Goal: Browse casually: Explore the website without a specific task or goal

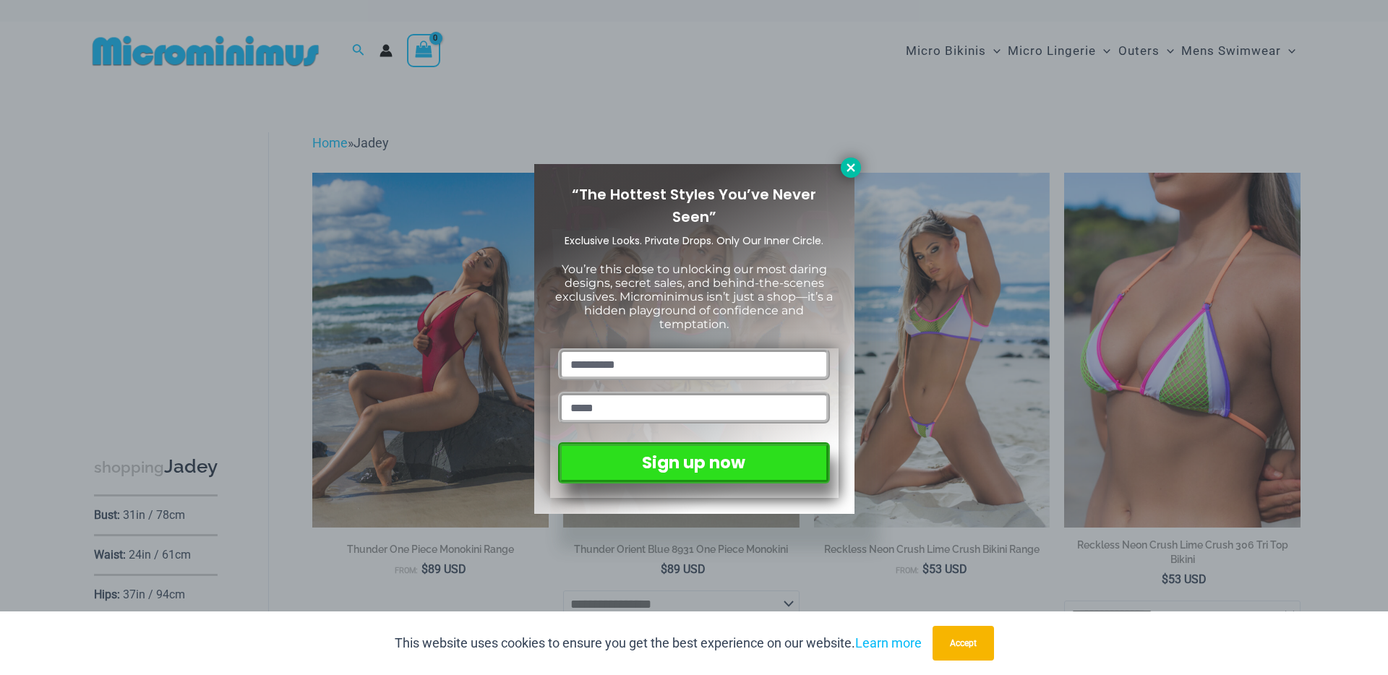
click at [857, 173] on button at bounding box center [851, 168] width 20 height 20
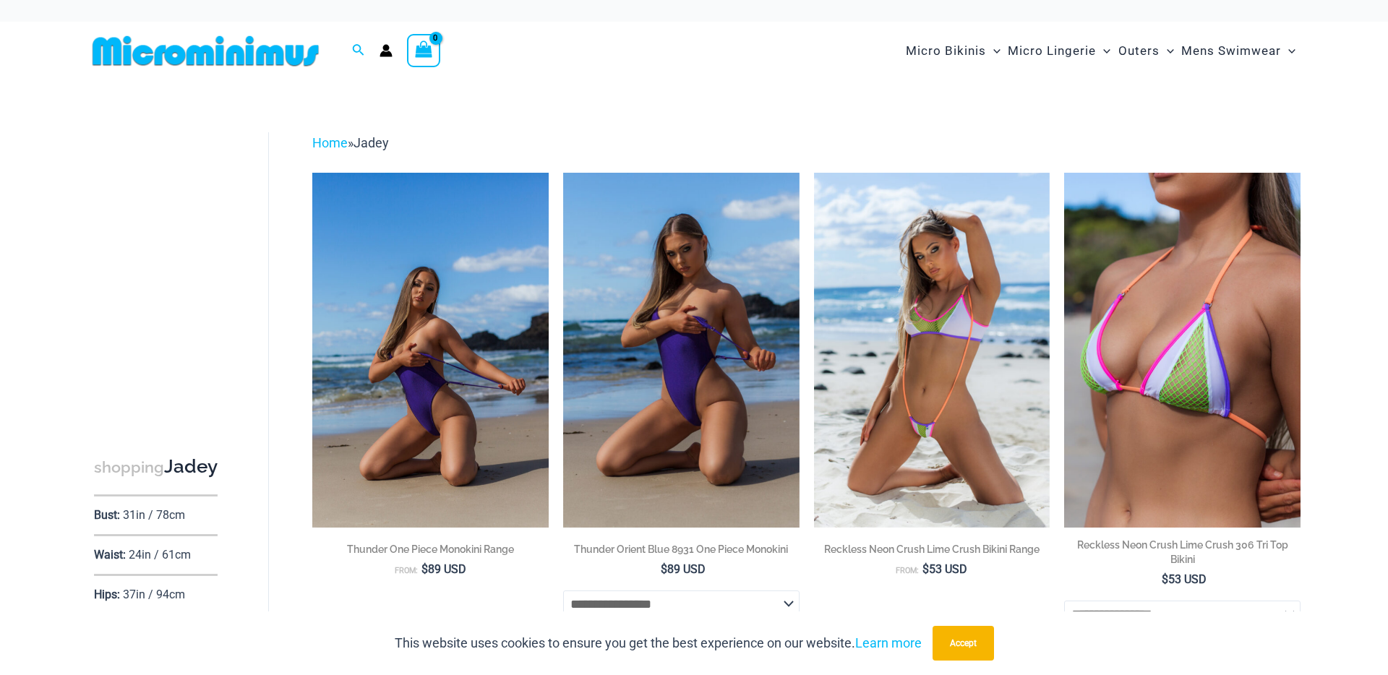
click at [437, 416] on img at bounding box center [430, 350] width 236 height 354
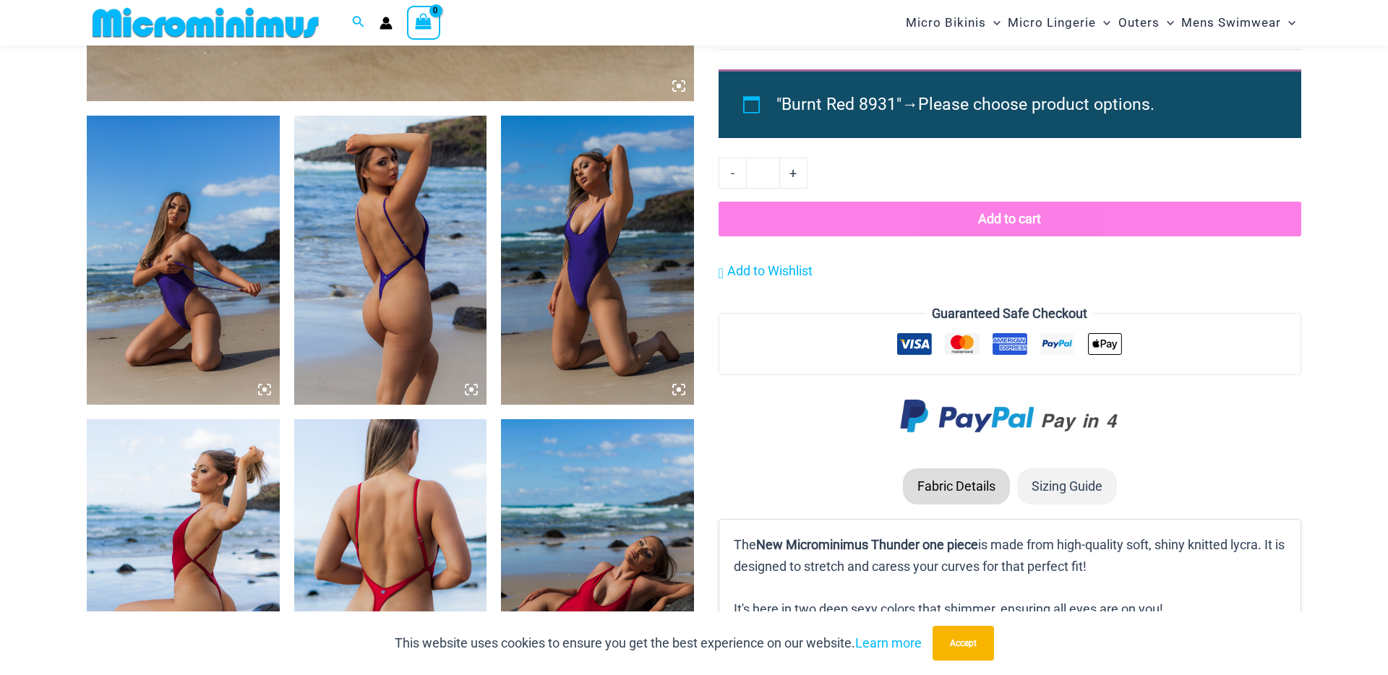
scroll to position [953, 0]
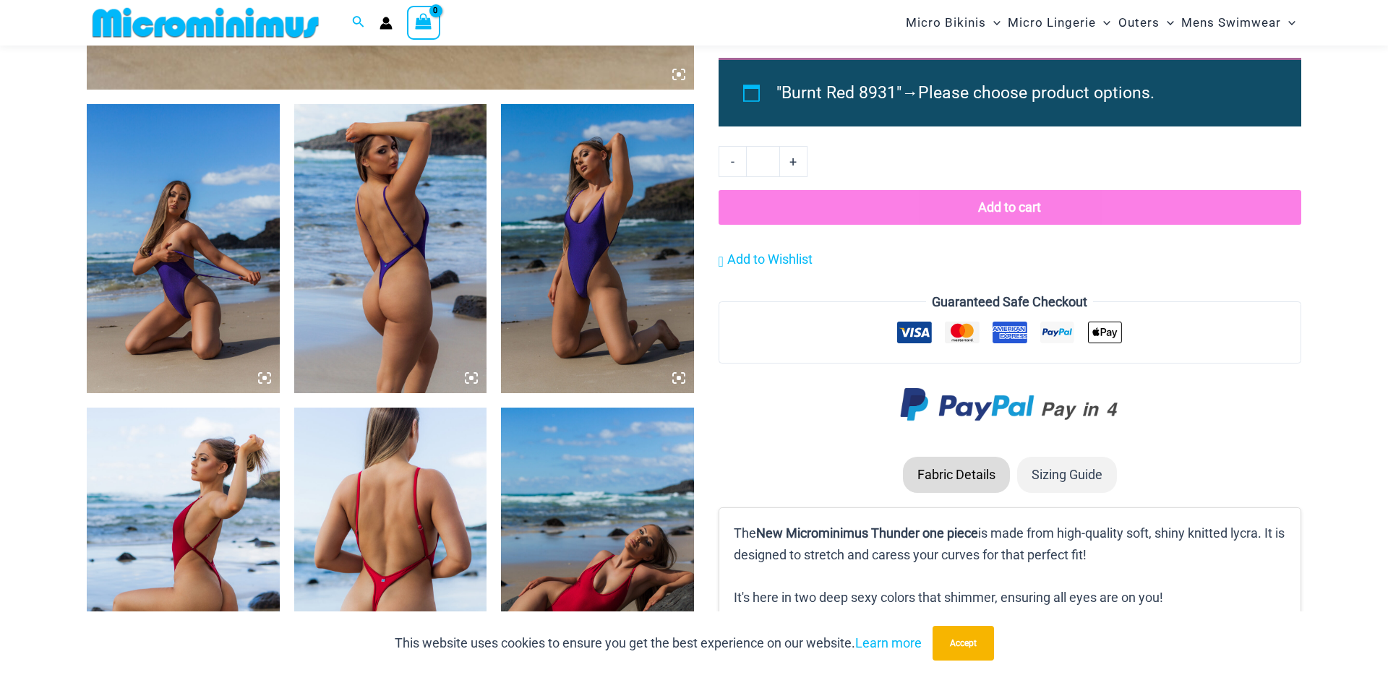
click at [262, 375] on icon at bounding box center [264, 377] width 13 height 13
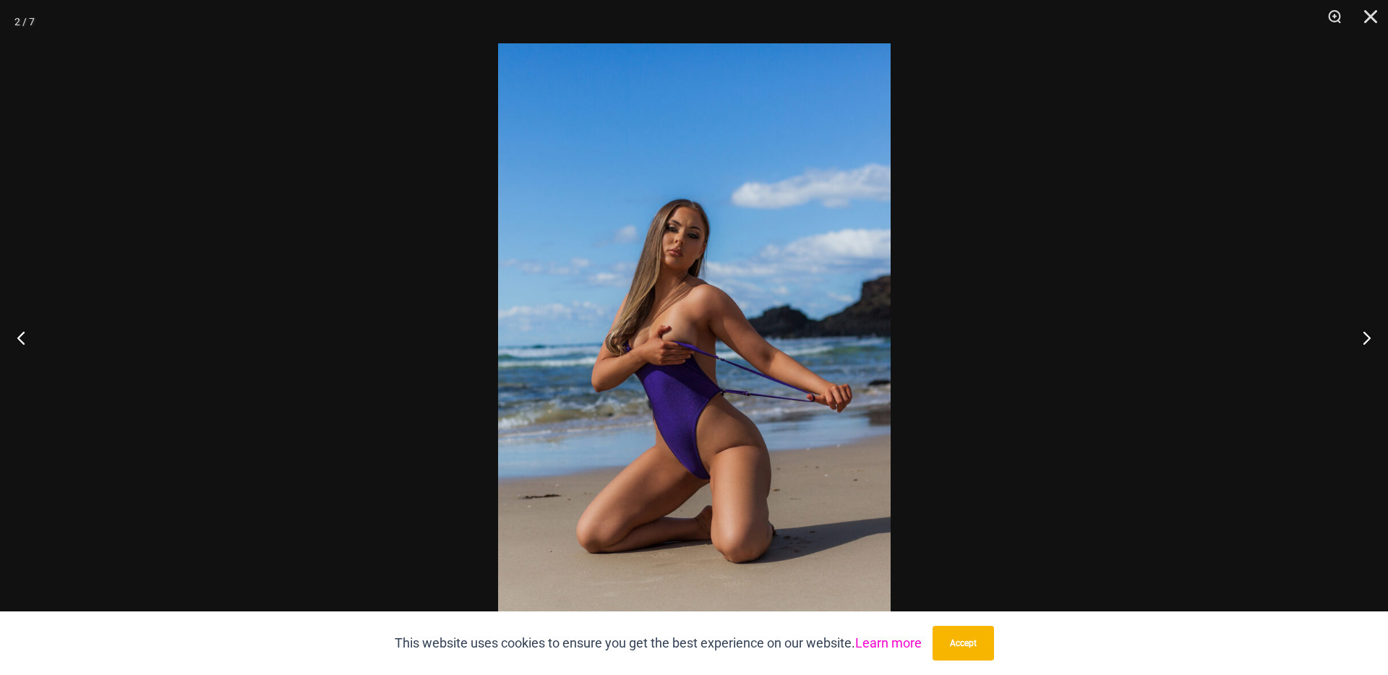
click at [891, 646] on link "Learn more" at bounding box center [888, 642] width 66 height 15
click at [680, 314] on img at bounding box center [694, 337] width 392 height 588
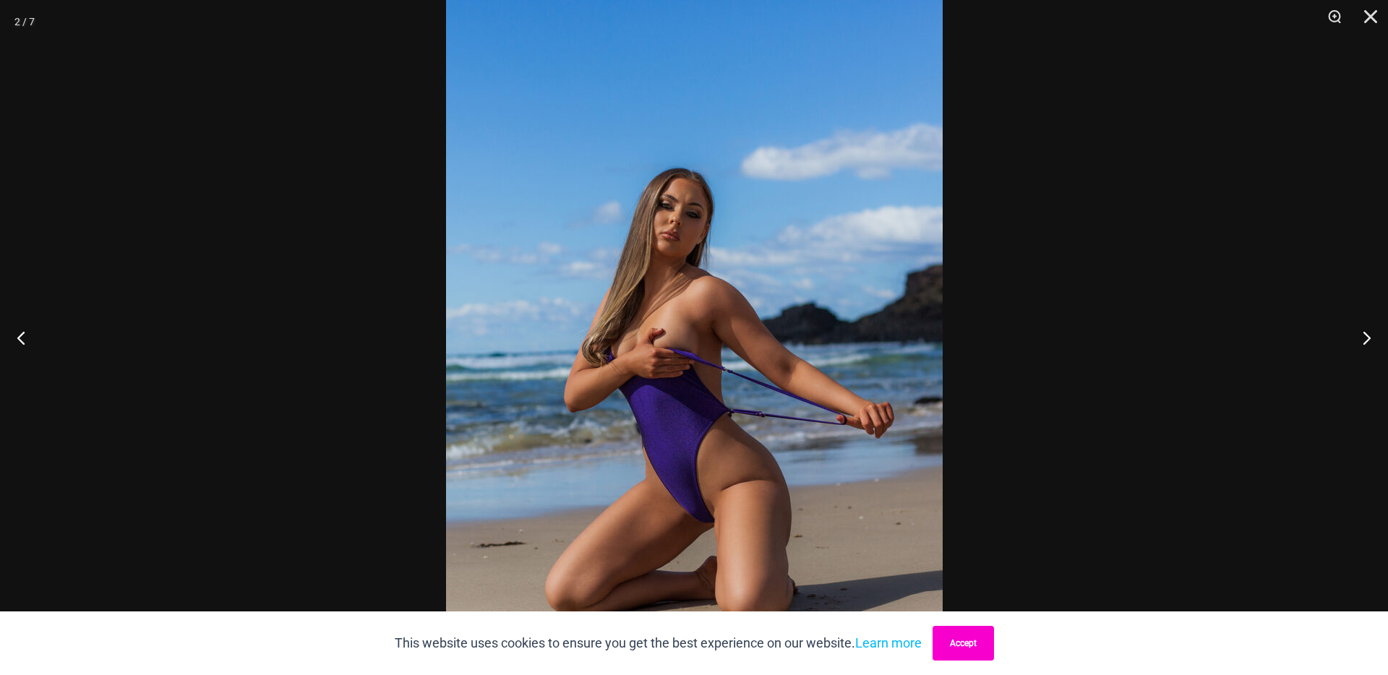
click at [966, 642] on button "Accept" at bounding box center [962, 643] width 61 height 35
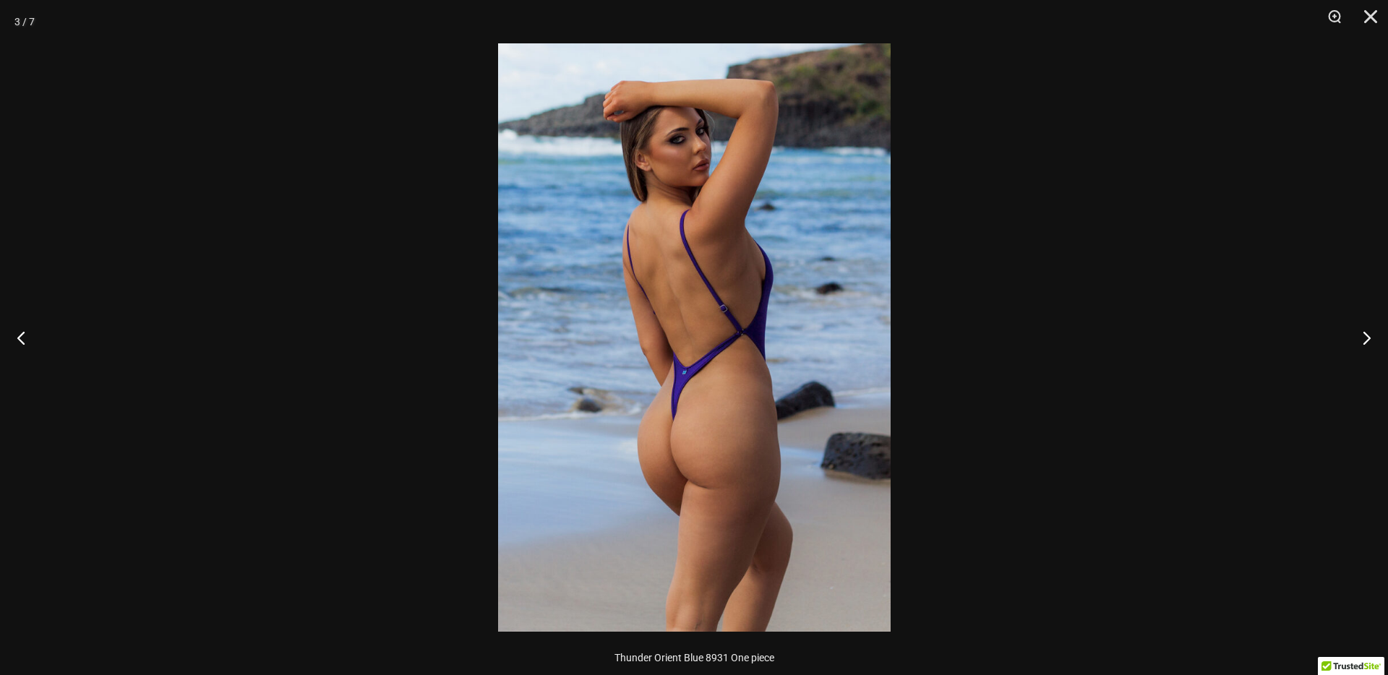
click at [741, 382] on img at bounding box center [694, 337] width 392 height 588
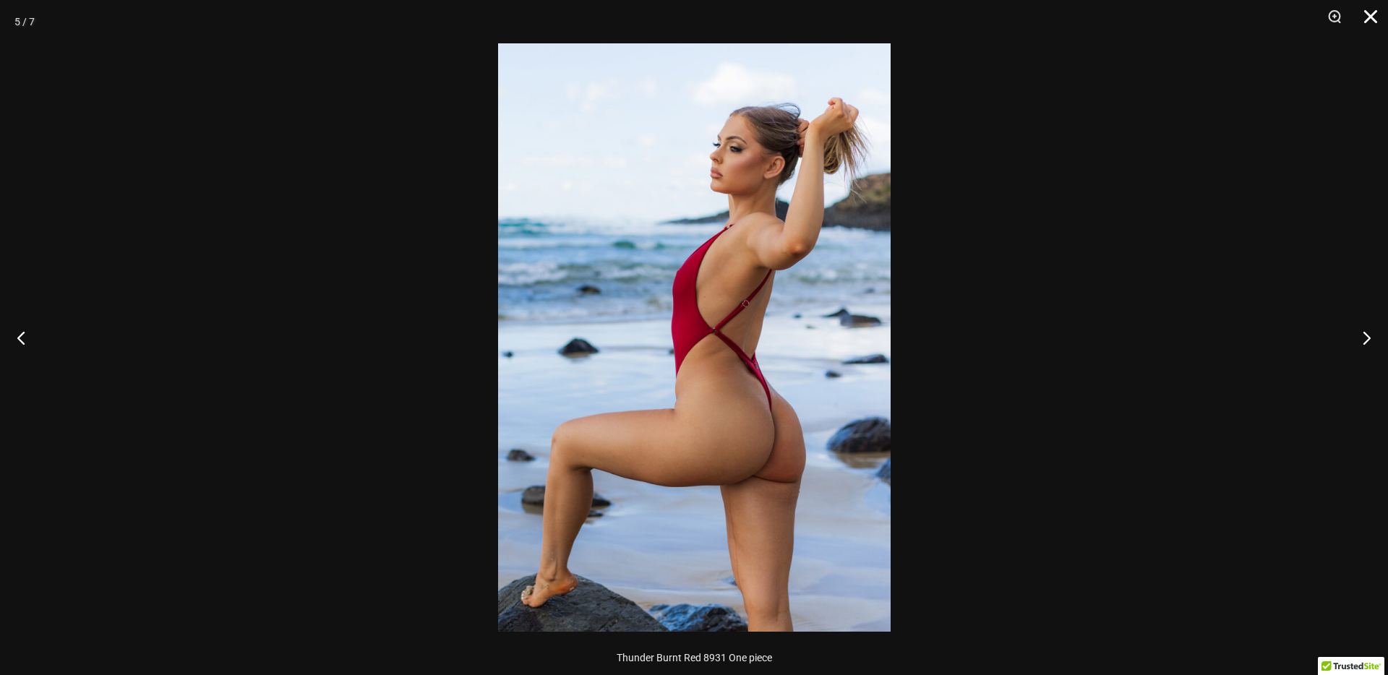
click at [1377, 22] on button "Close" at bounding box center [1365, 21] width 36 height 43
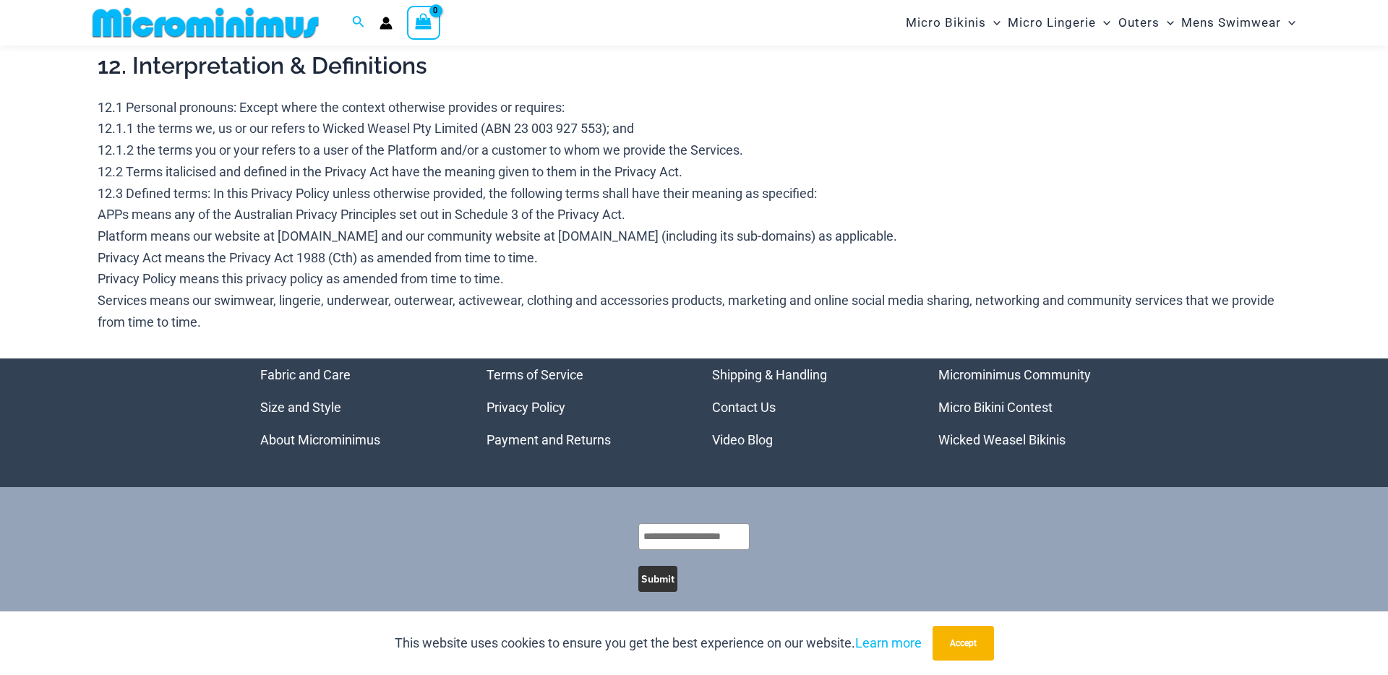
scroll to position [4179, 0]
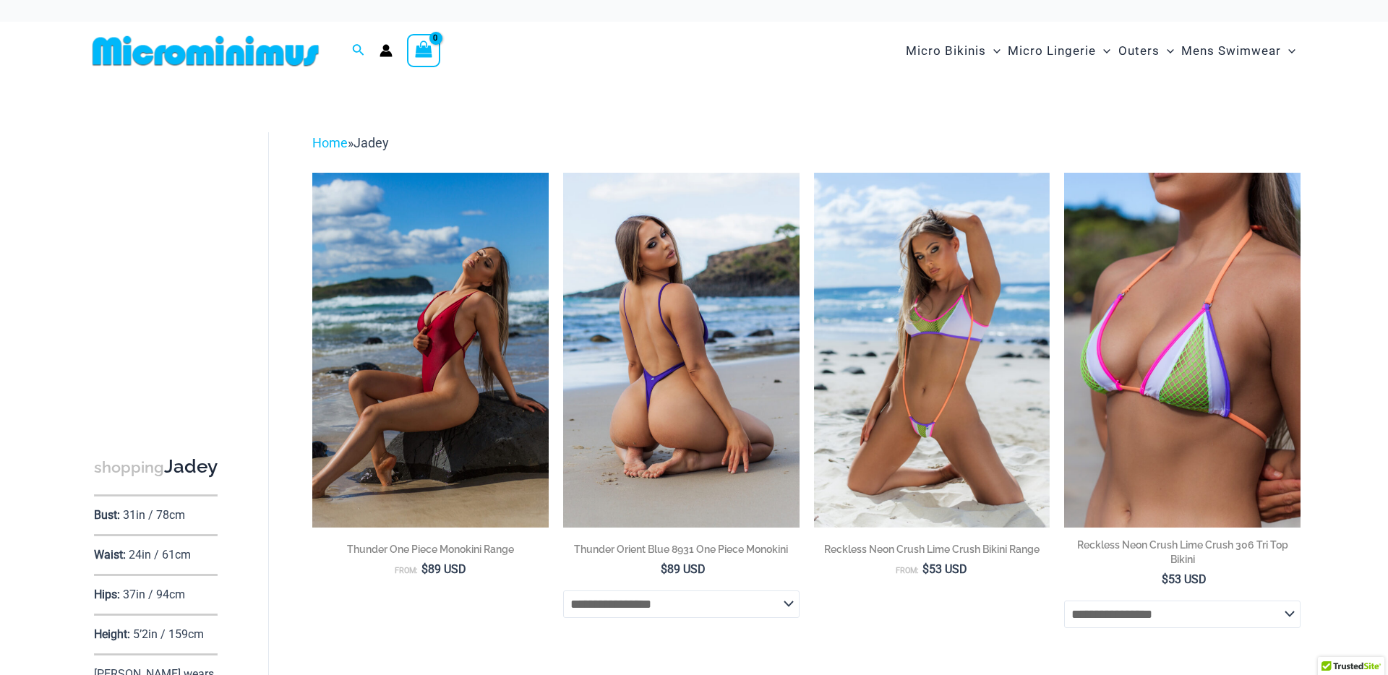
click at [682, 406] on img at bounding box center [681, 350] width 236 height 354
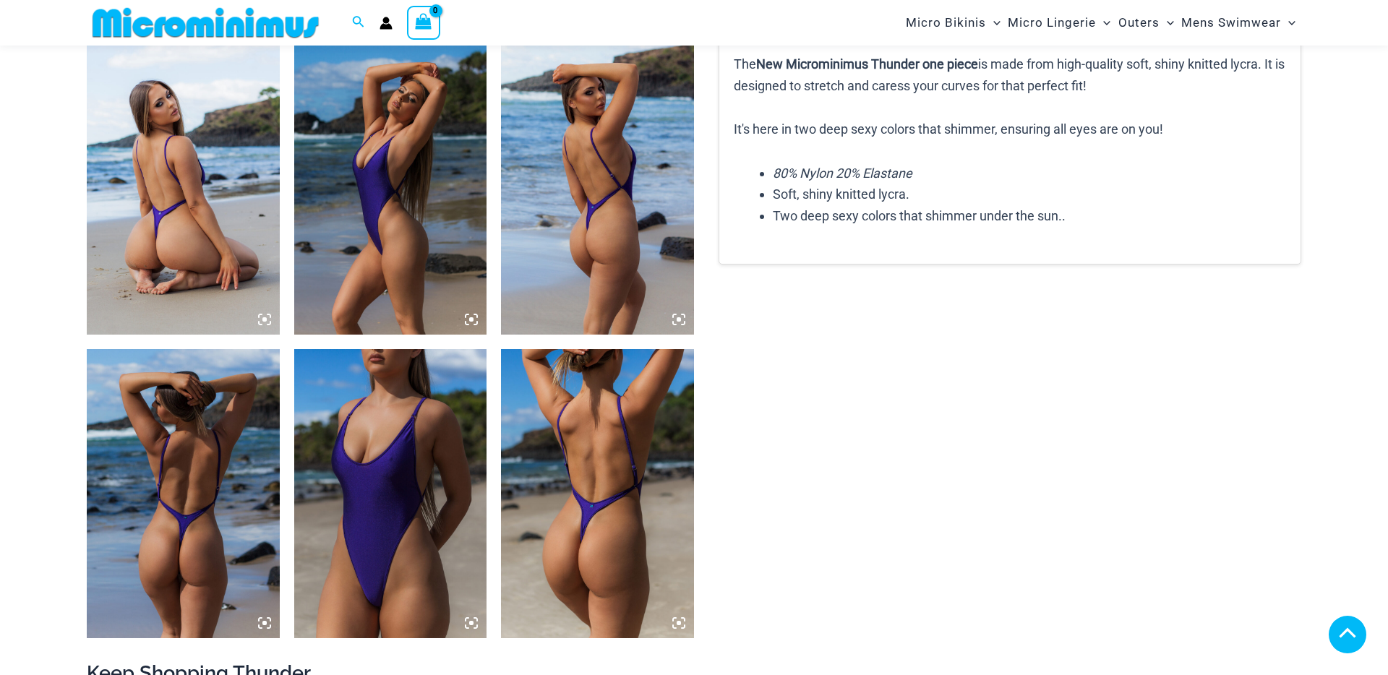
click at [267, 324] on icon at bounding box center [268, 323] width 3 height 3
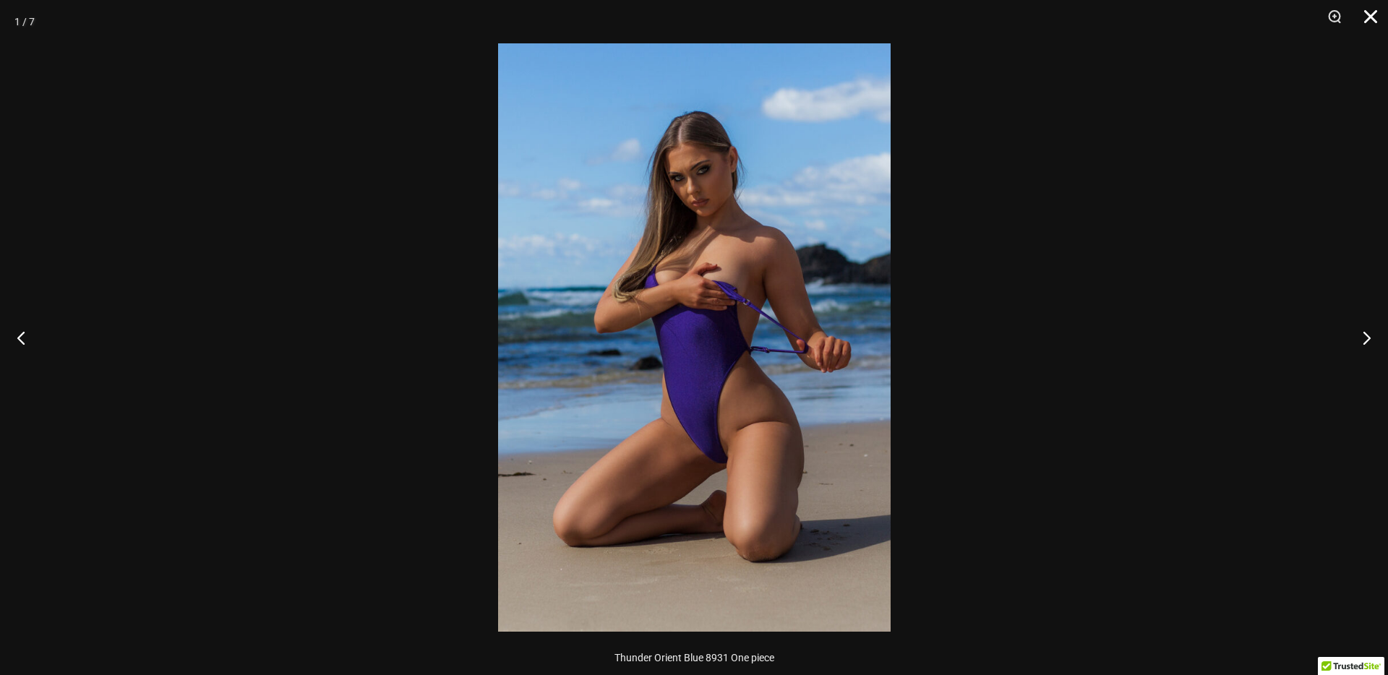
click at [1379, 13] on button "Close" at bounding box center [1365, 21] width 36 height 43
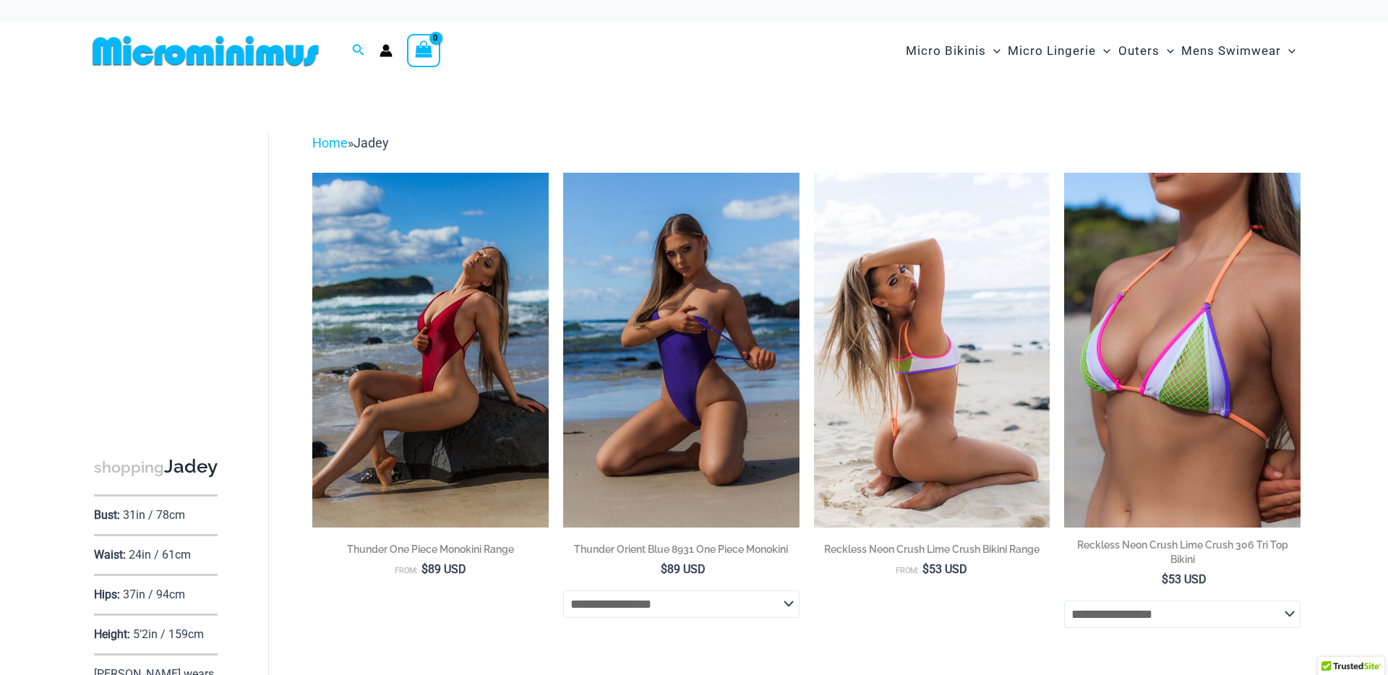
click at [937, 343] on img at bounding box center [932, 350] width 236 height 354
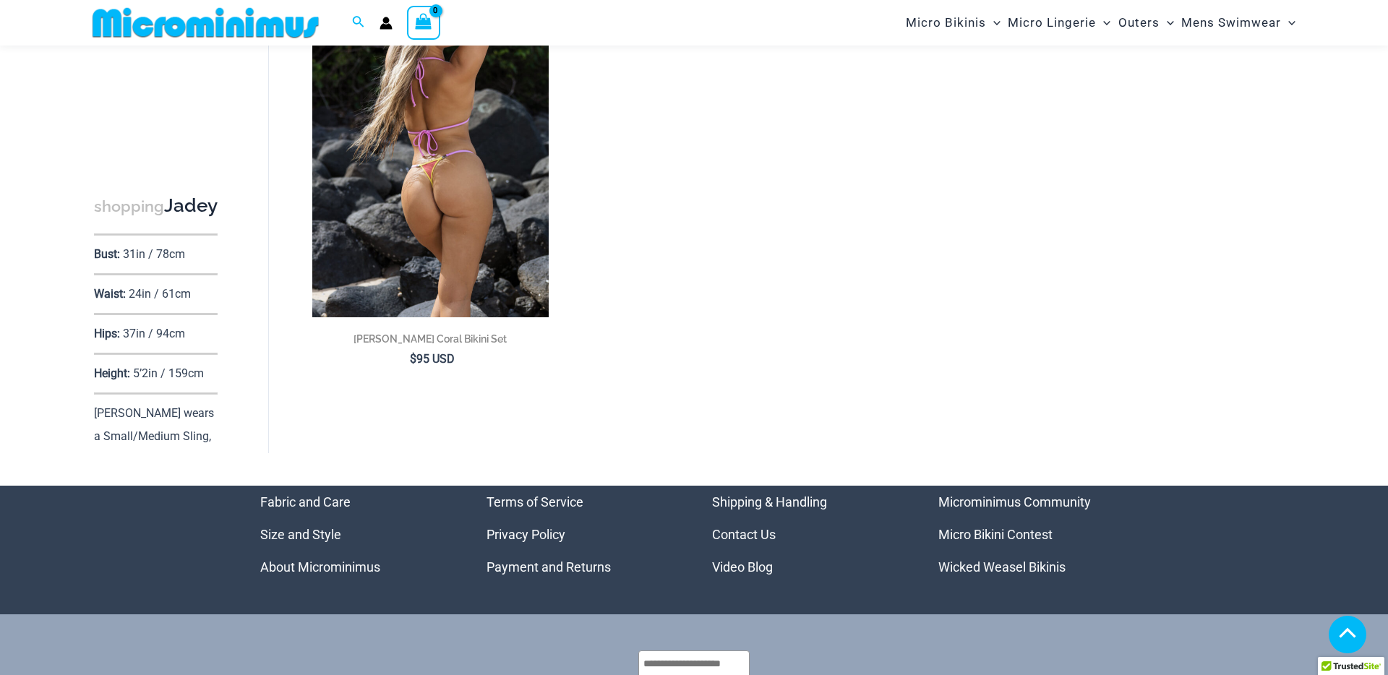
scroll to position [2693, 0]
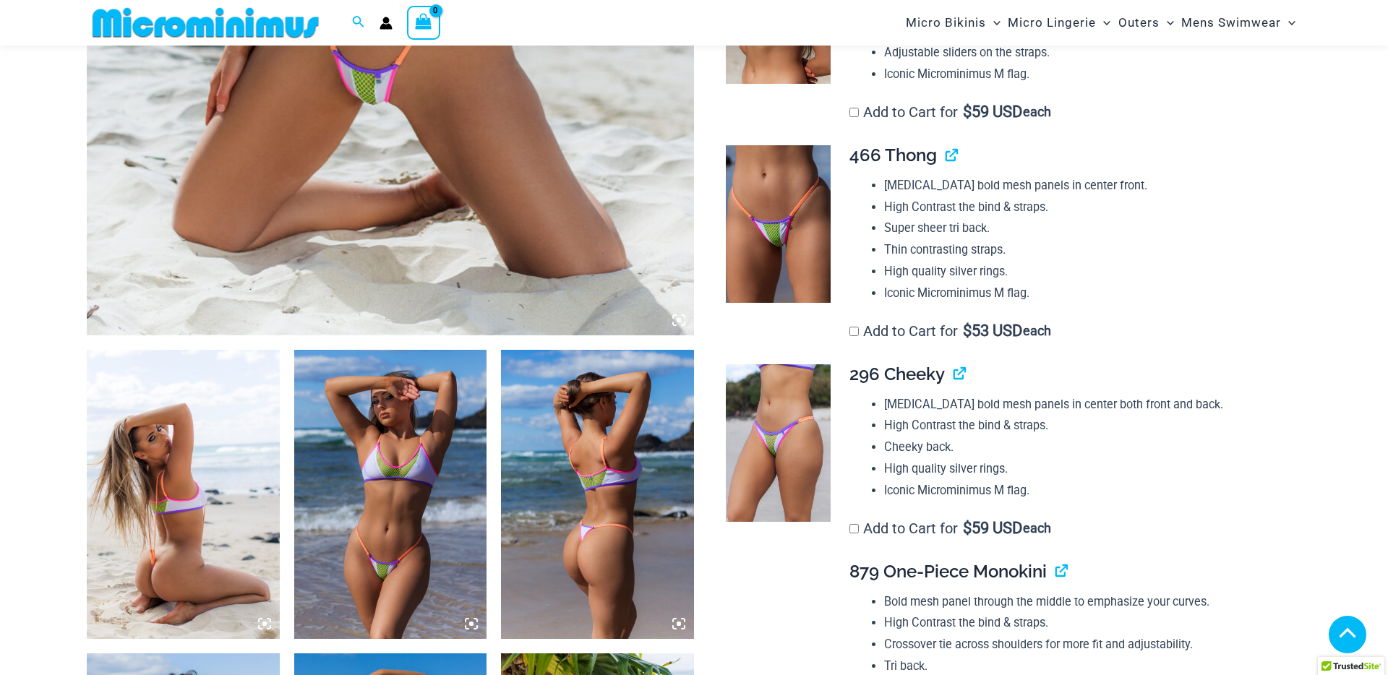
scroll to position [663, 0]
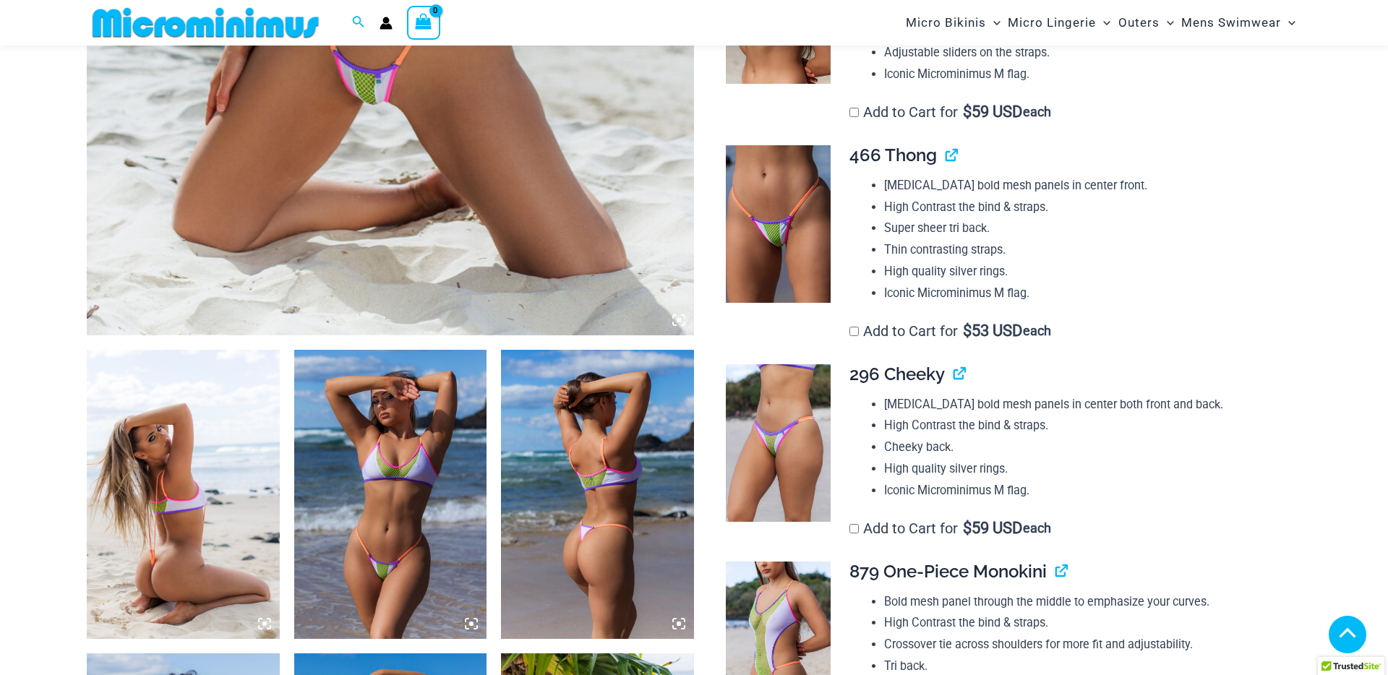
click at [196, 534] on img at bounding box center [183, 494] width 193 height 289
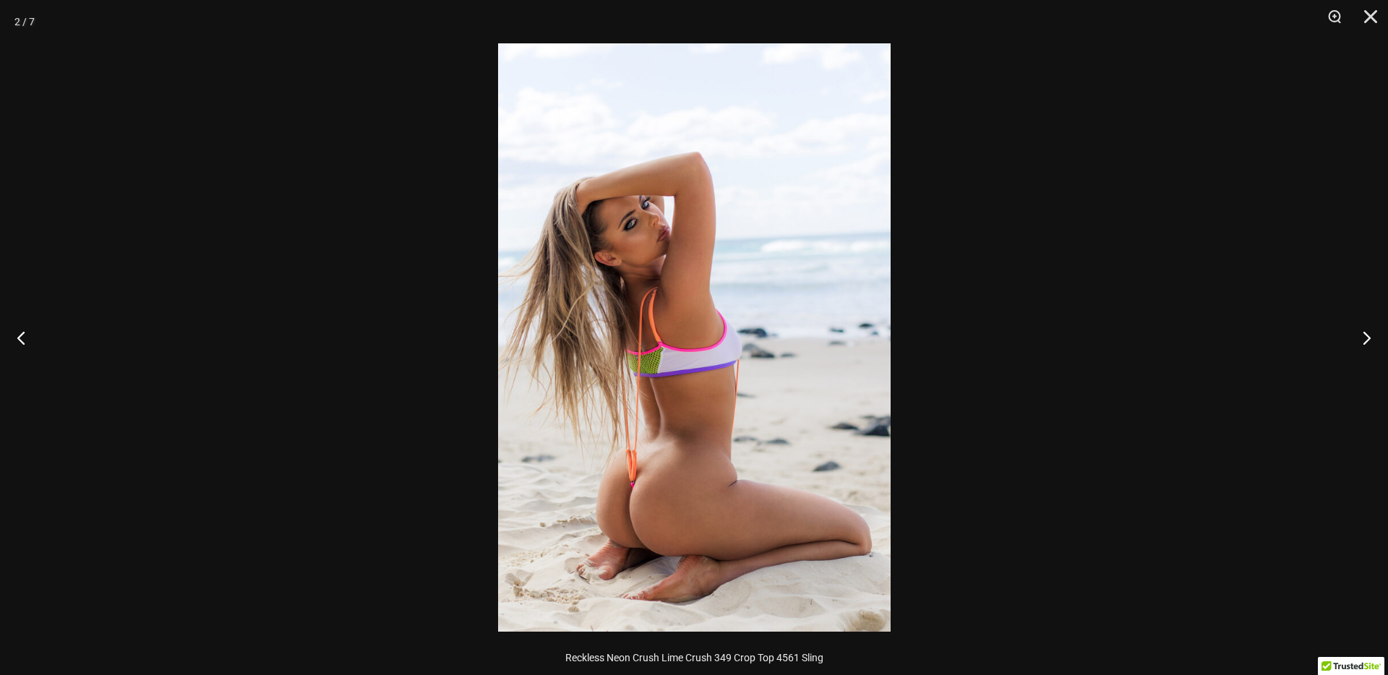
click at [693, 509] on img at bounding box center [694, 337] width 392 height 588
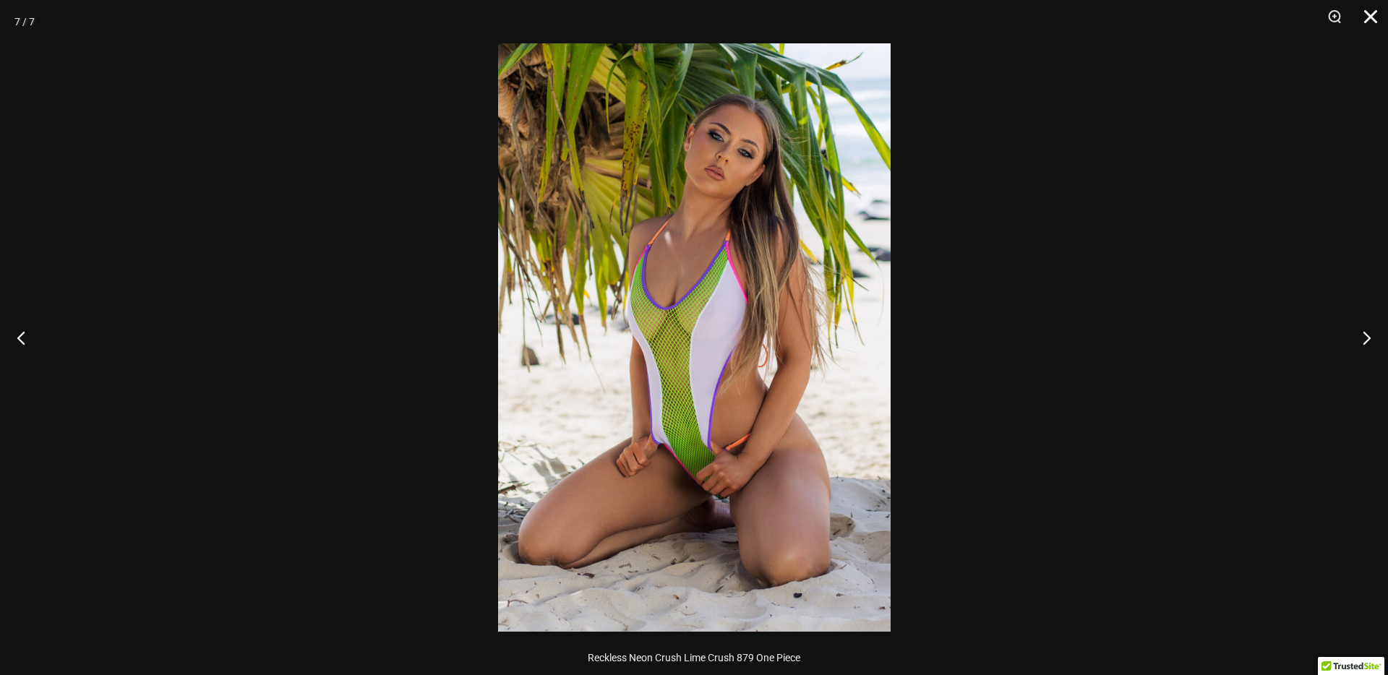
click at [1366, 15] on button "Close" at bounding box center [1365, 21] width 36 height 43
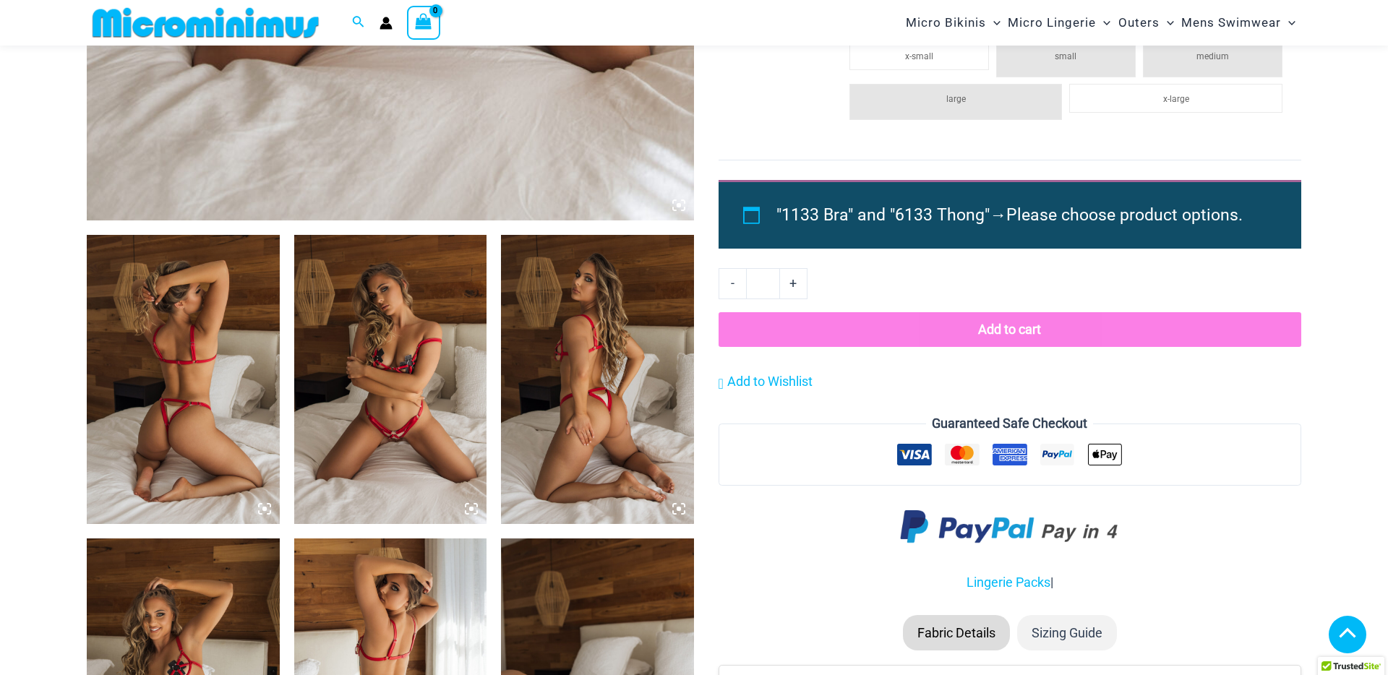
scroll to position [934, 0]
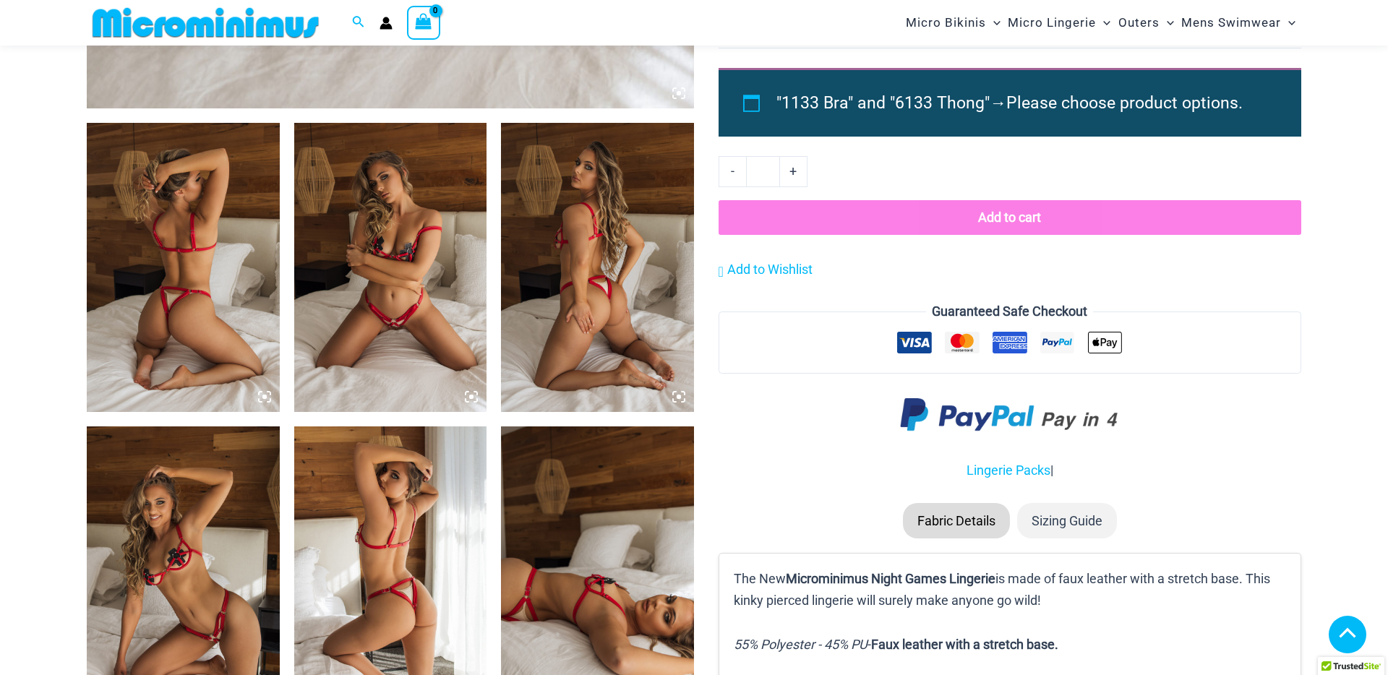
click at [199, 588] on img at bounding box center [183, 570] width 193 height 289
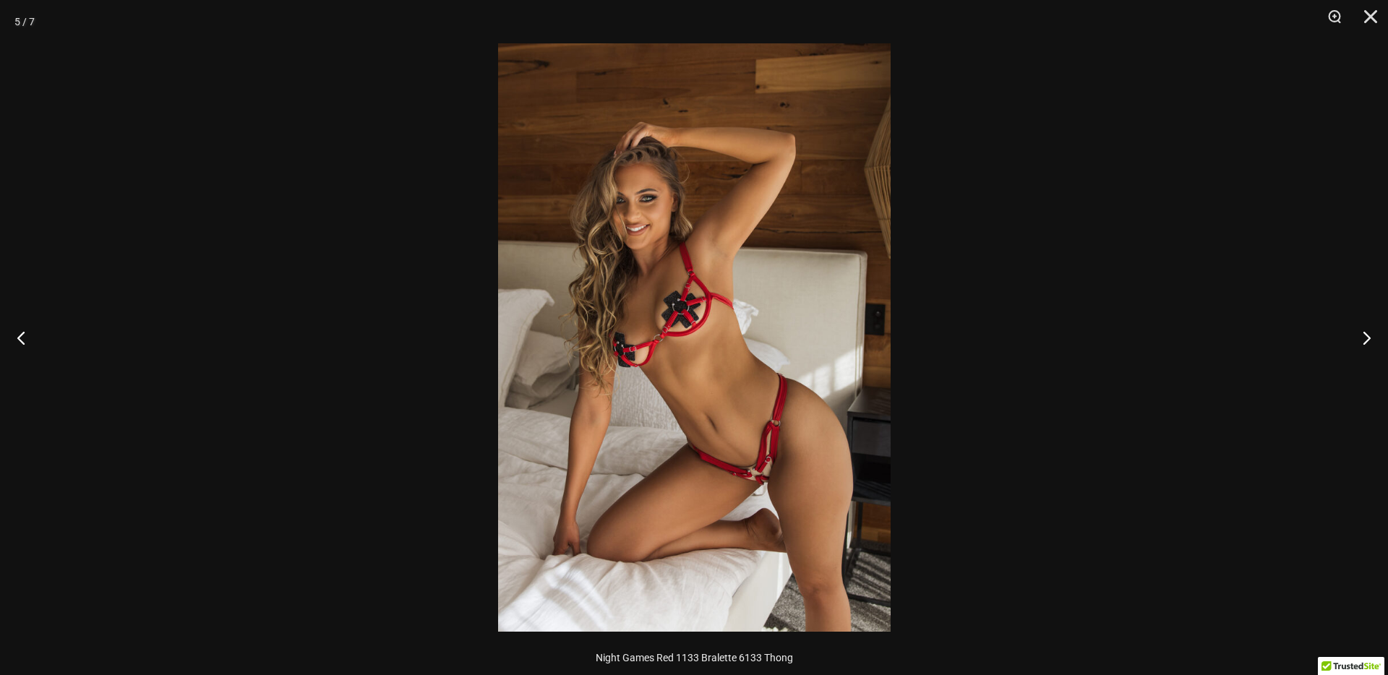
click at [741, 248] on img at bounding box center [694, 337] width 392 height 588
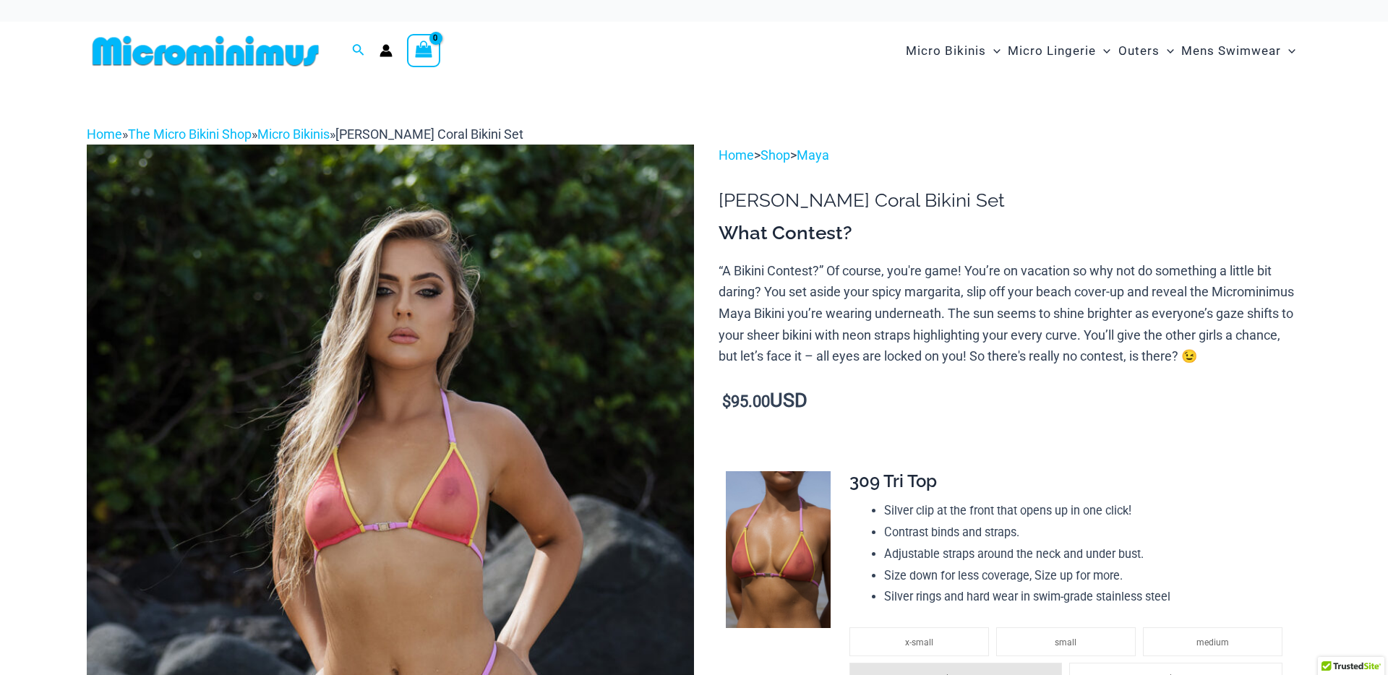
click at [332, 554] on img at bounding box center [390, 600] width 607 height 911
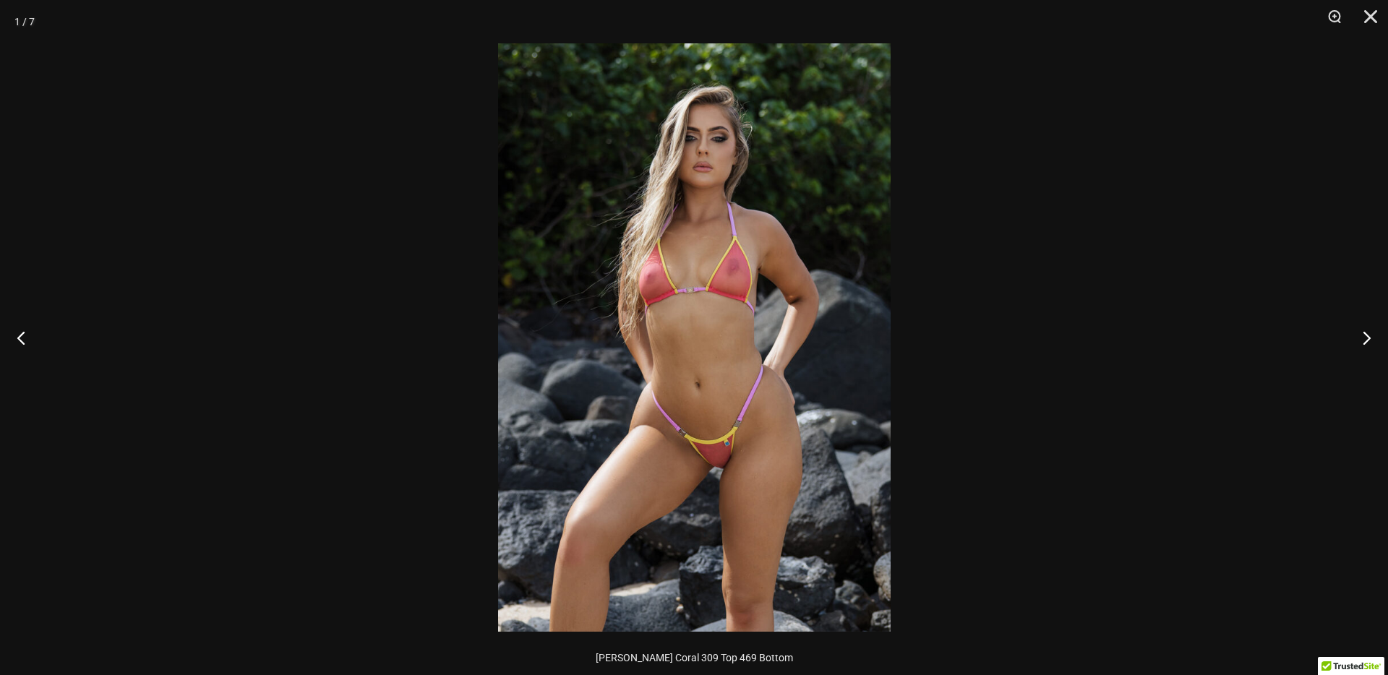
click at [715, 312] on img at bounding box center [694, 337] width 392 height 588
click at [1367, 22] on button "Close" at bounding box center [1365, 21] width 36 height 43
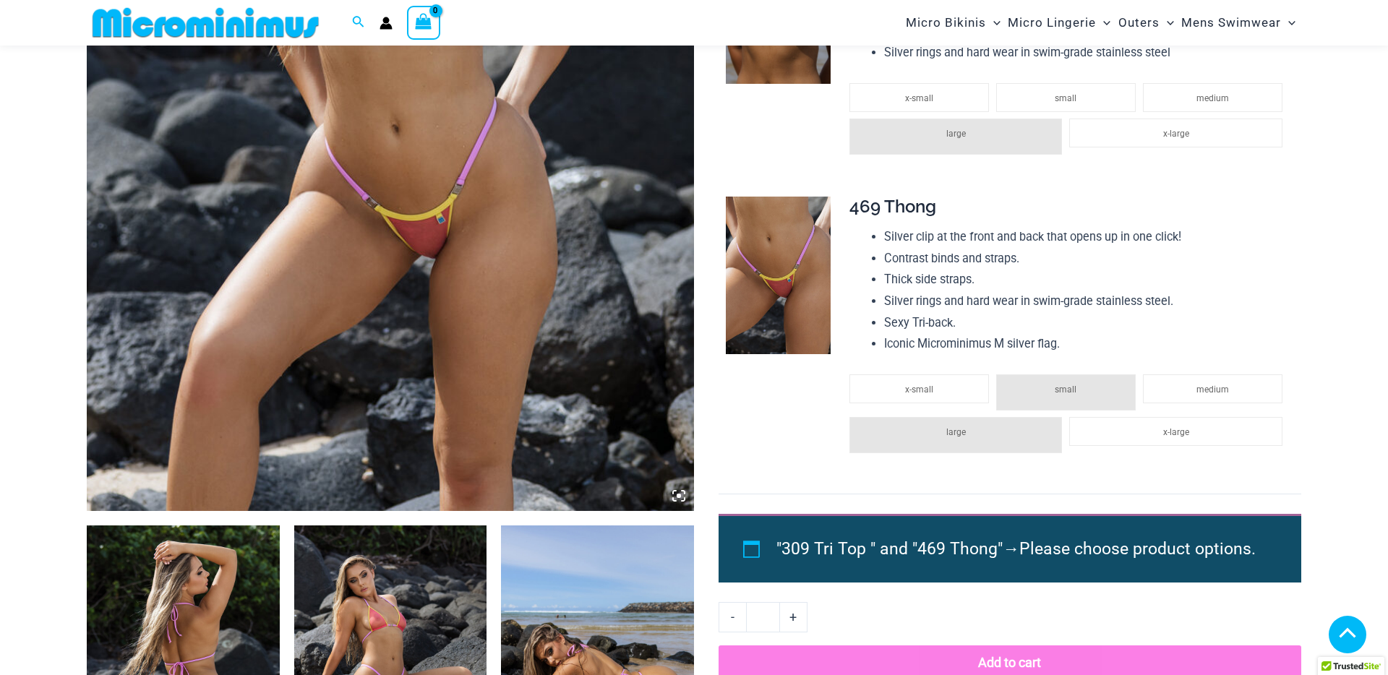
scroll to position [883, 0]
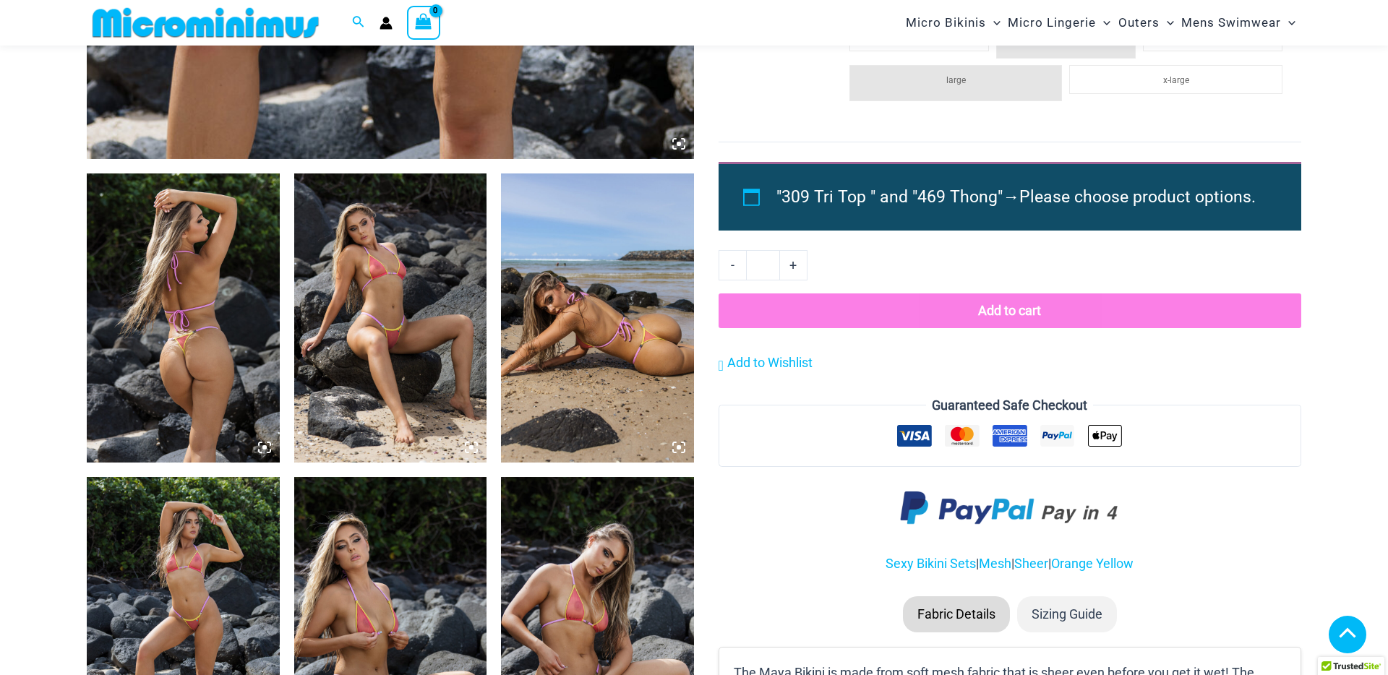
click at [445, 347] on img at bounding box center [390, 317] width 193 height 289
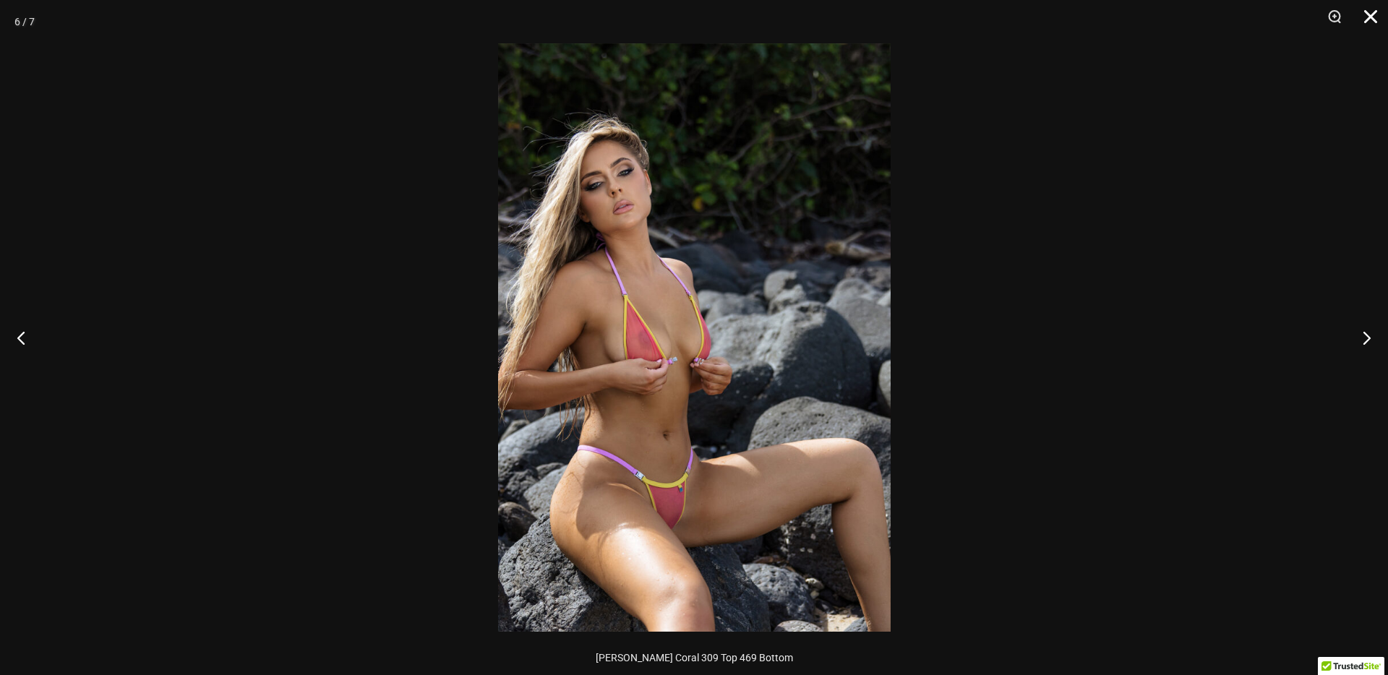
click at [1376, 16] on button "Close" at bounding box center [1365, 21] width 36 height 43
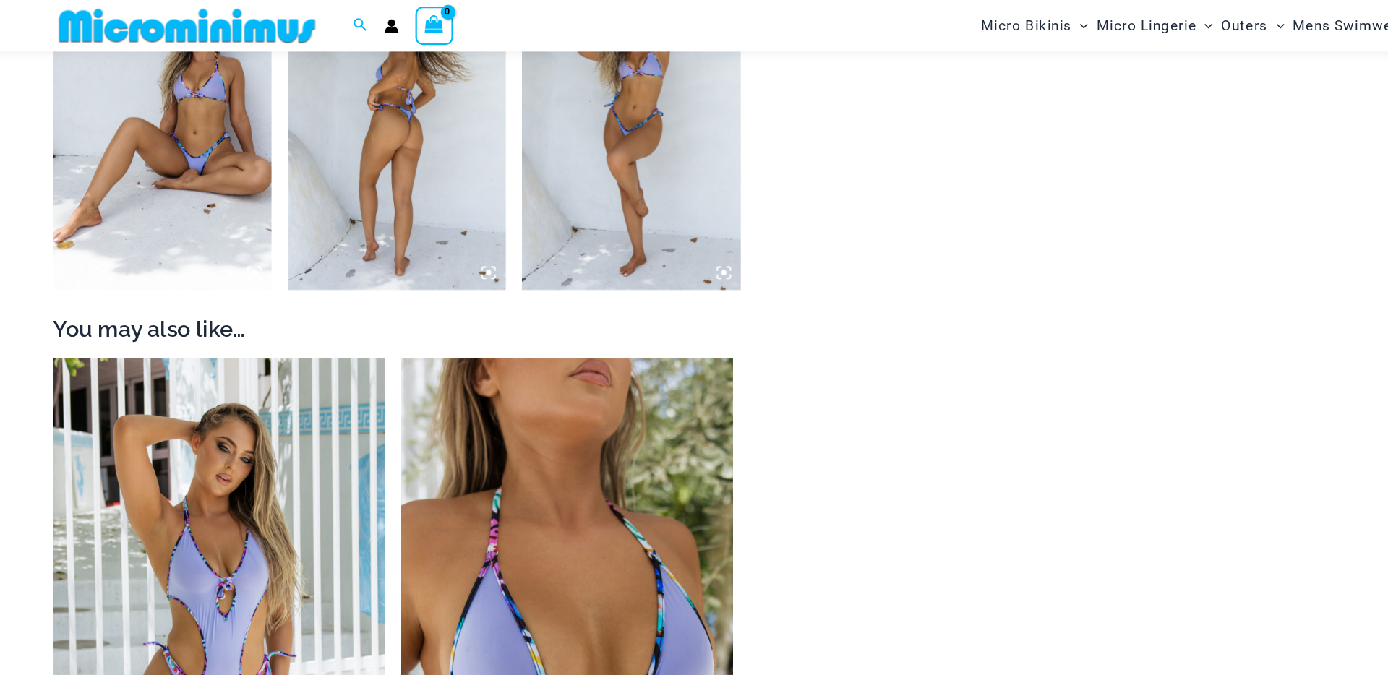
scroll to position [1025, 0]
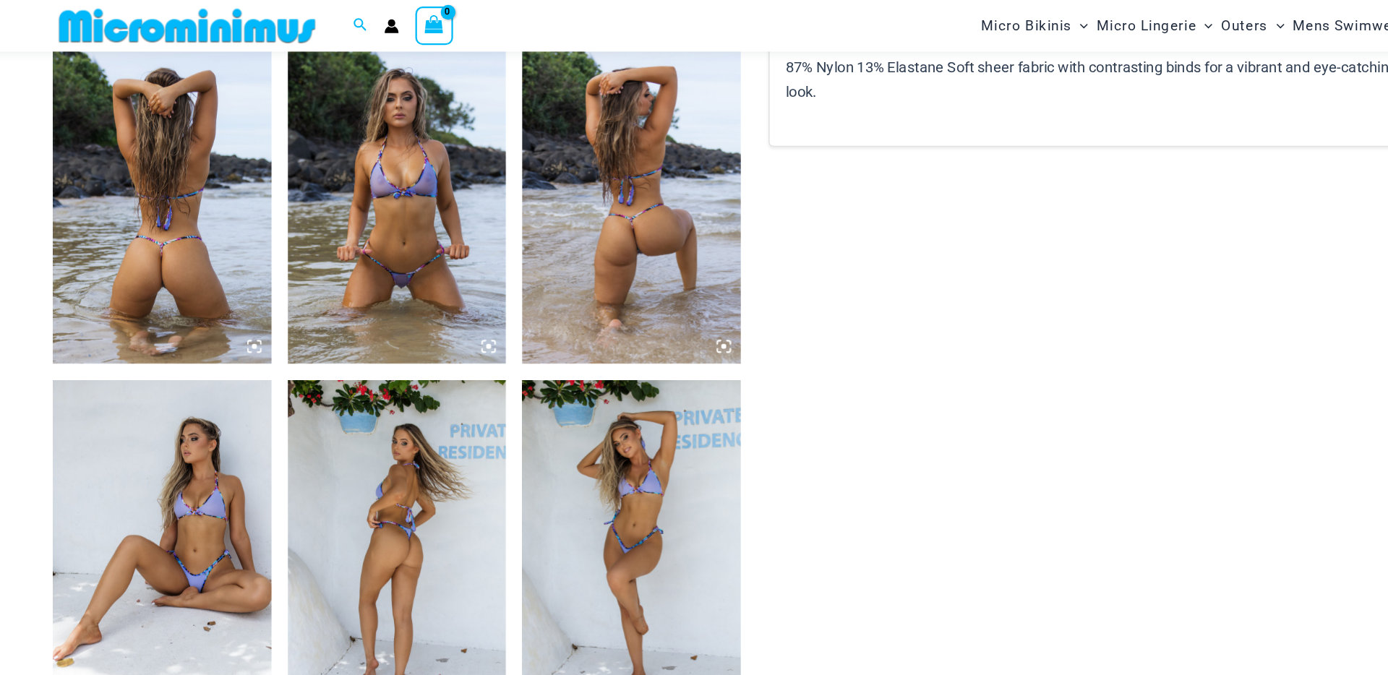
click at [388, 188] on img at bounding box center [390, 176] width 193 height 289
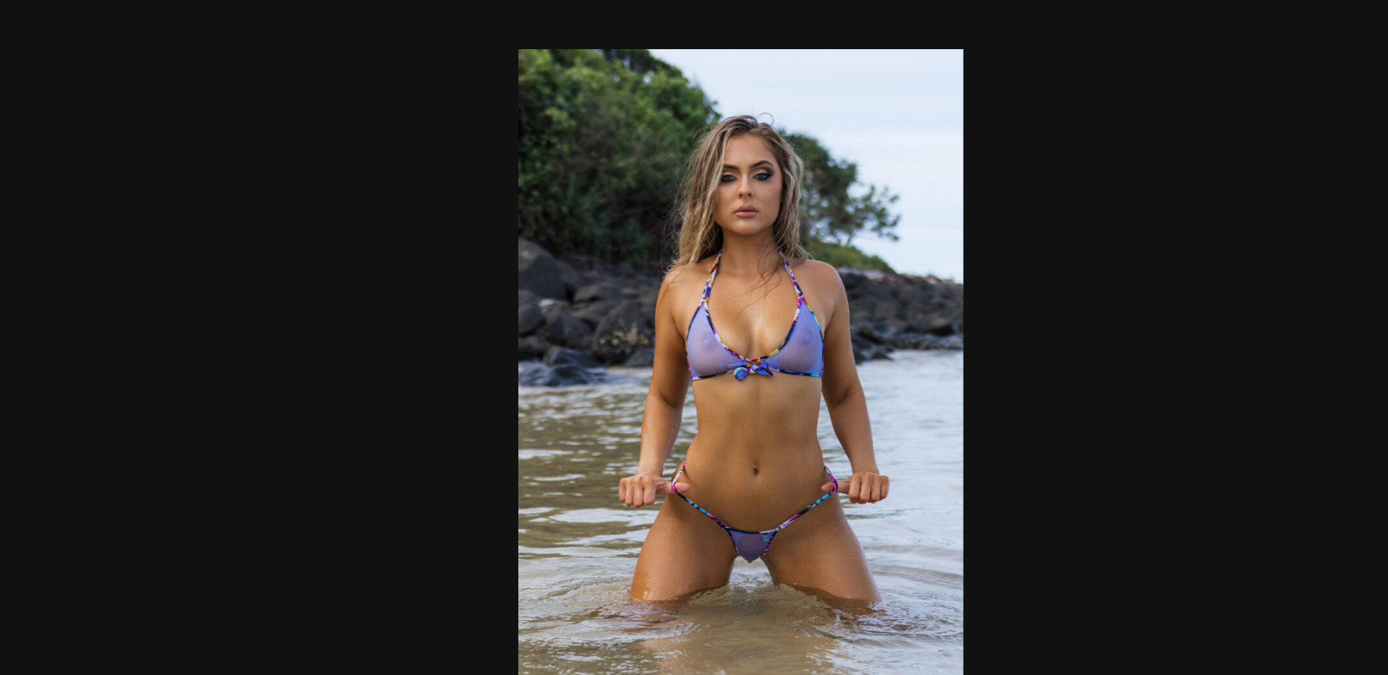
click at [715, 497] on img at bounding box center [694, 337] width 392 height 588
click at [901, 270] on div at bounding box center [694, 337] width 1388 height 675
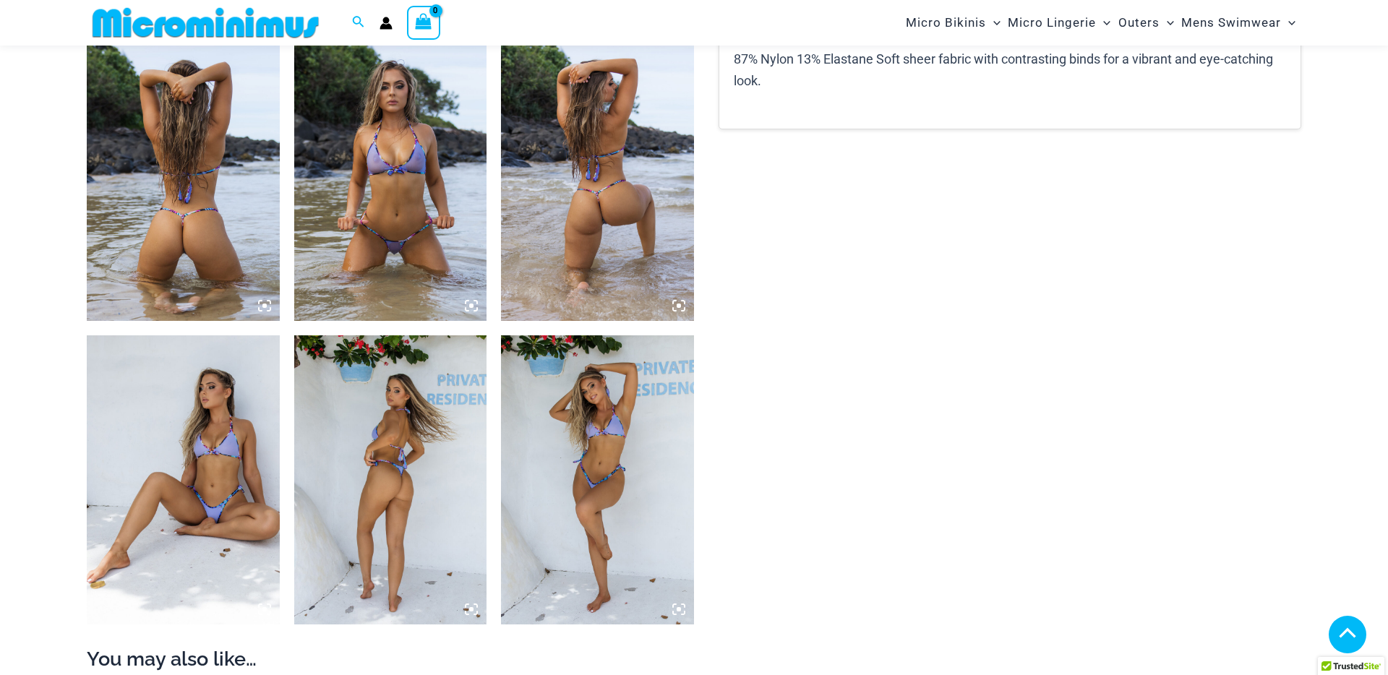
click at [395, 431] on img at bounding box center [390, 479] width 193 height 289
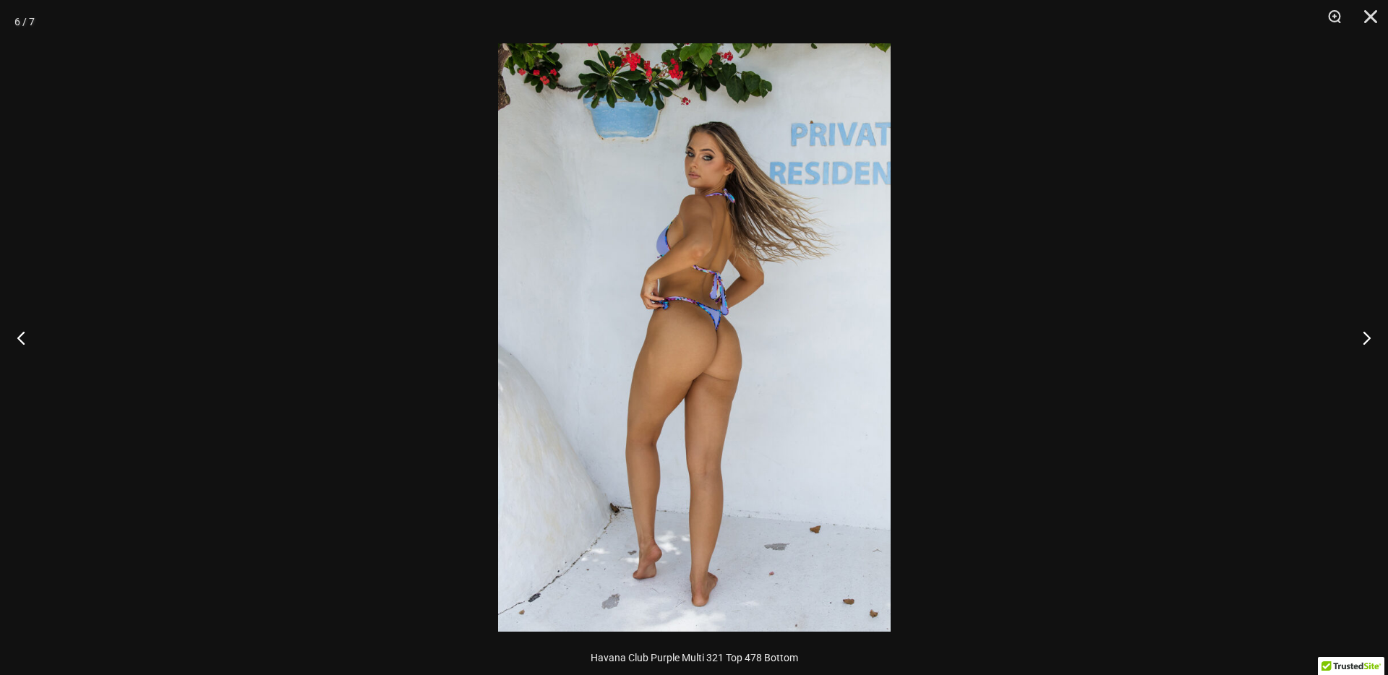
click at [710, 171] on img at bounding box center [694, 337] width 392 height 588
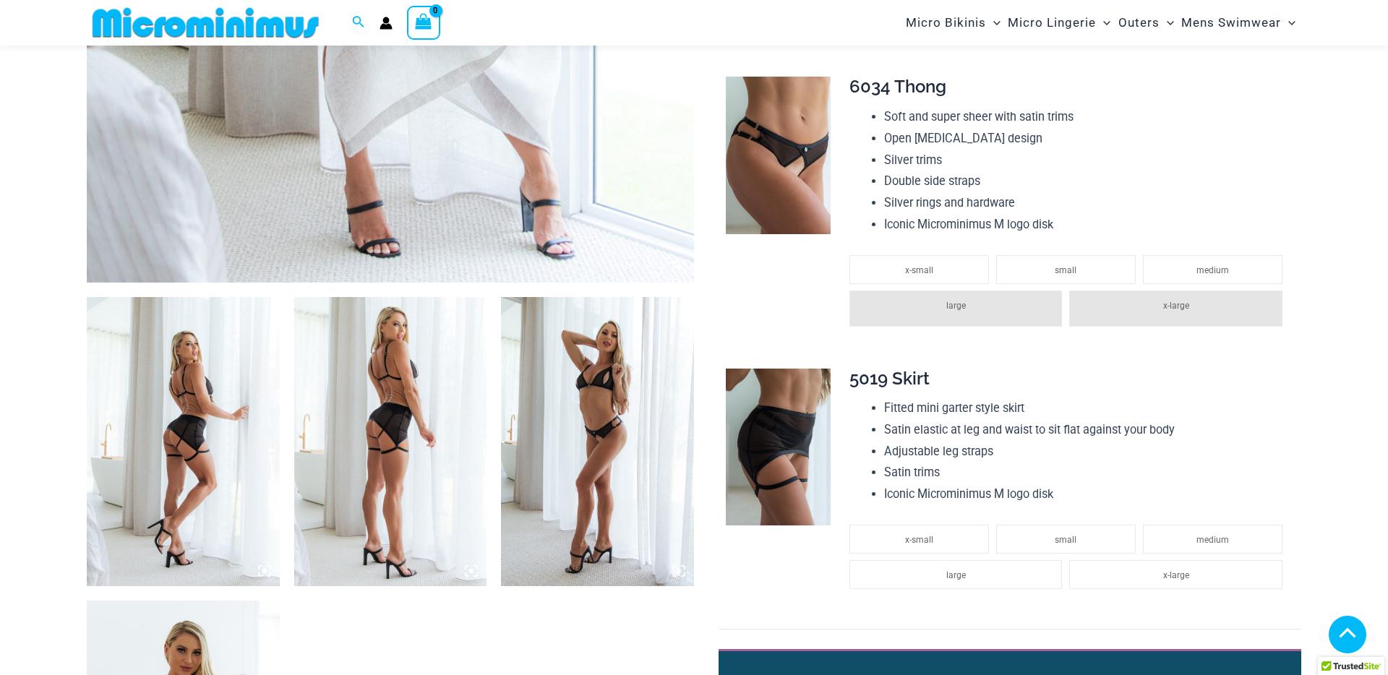
scroll to position [1078, 0]
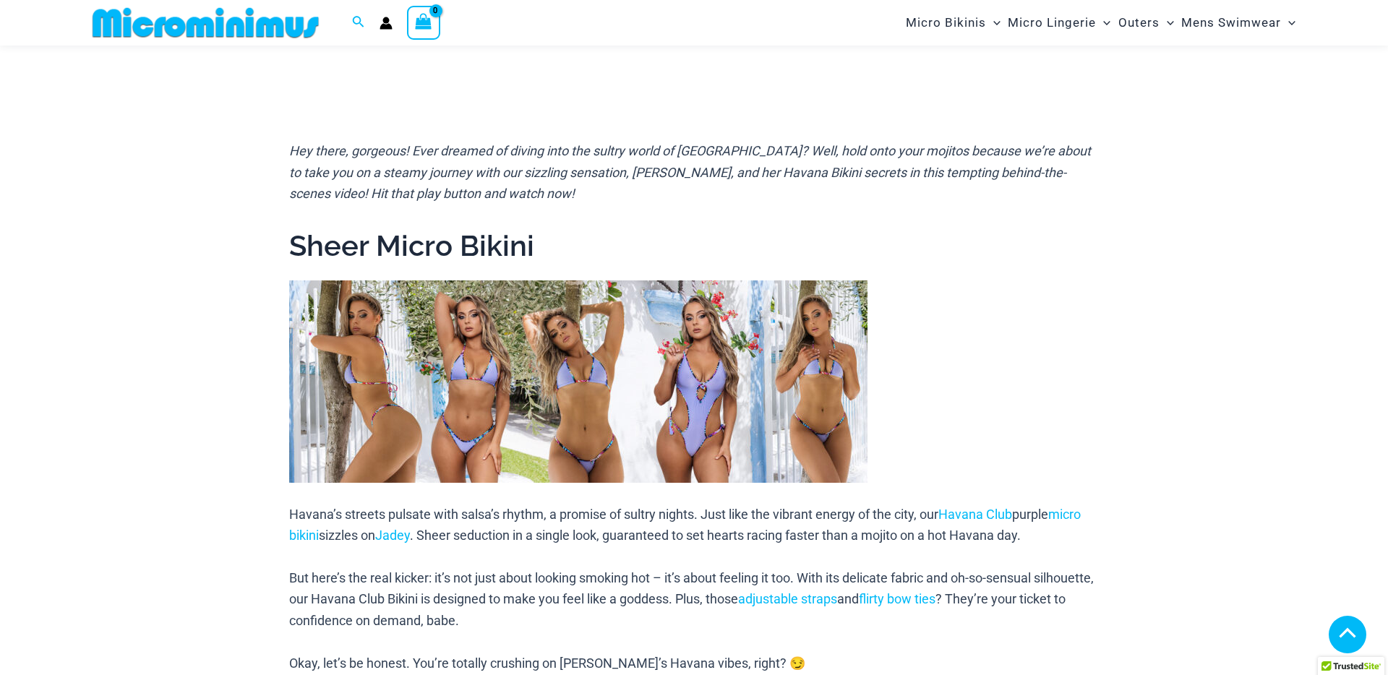
scroll to position [155, 0]
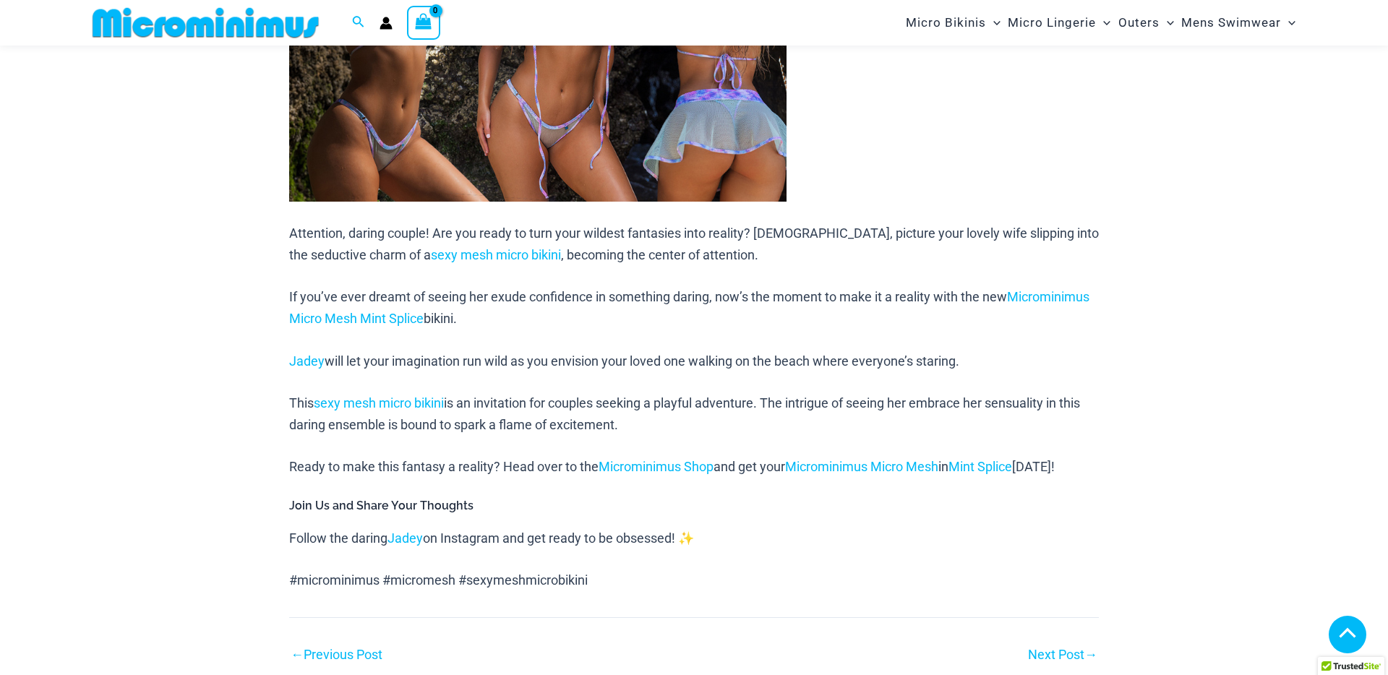
scroll to position [841, 0]
click at [413, 538] on link "Jadey" at bounding box center [404, 539] width 35 height 15
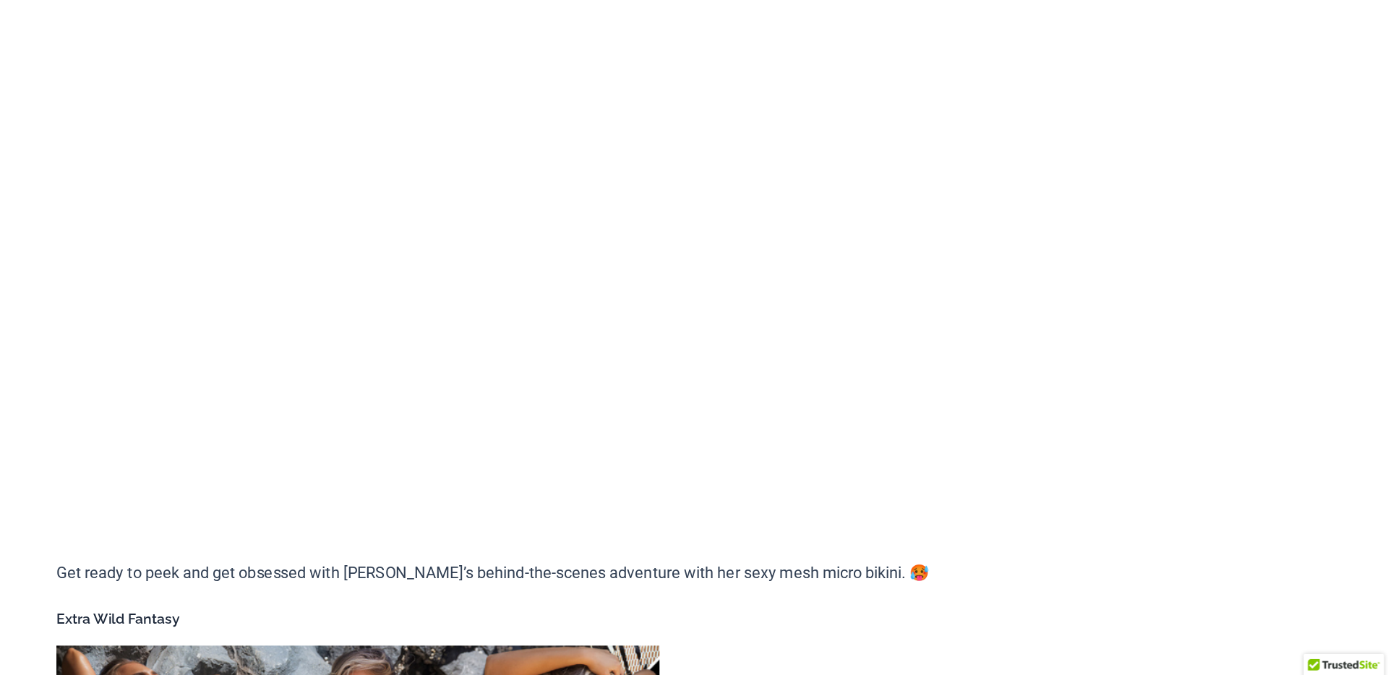
scroll to position [152, 0]
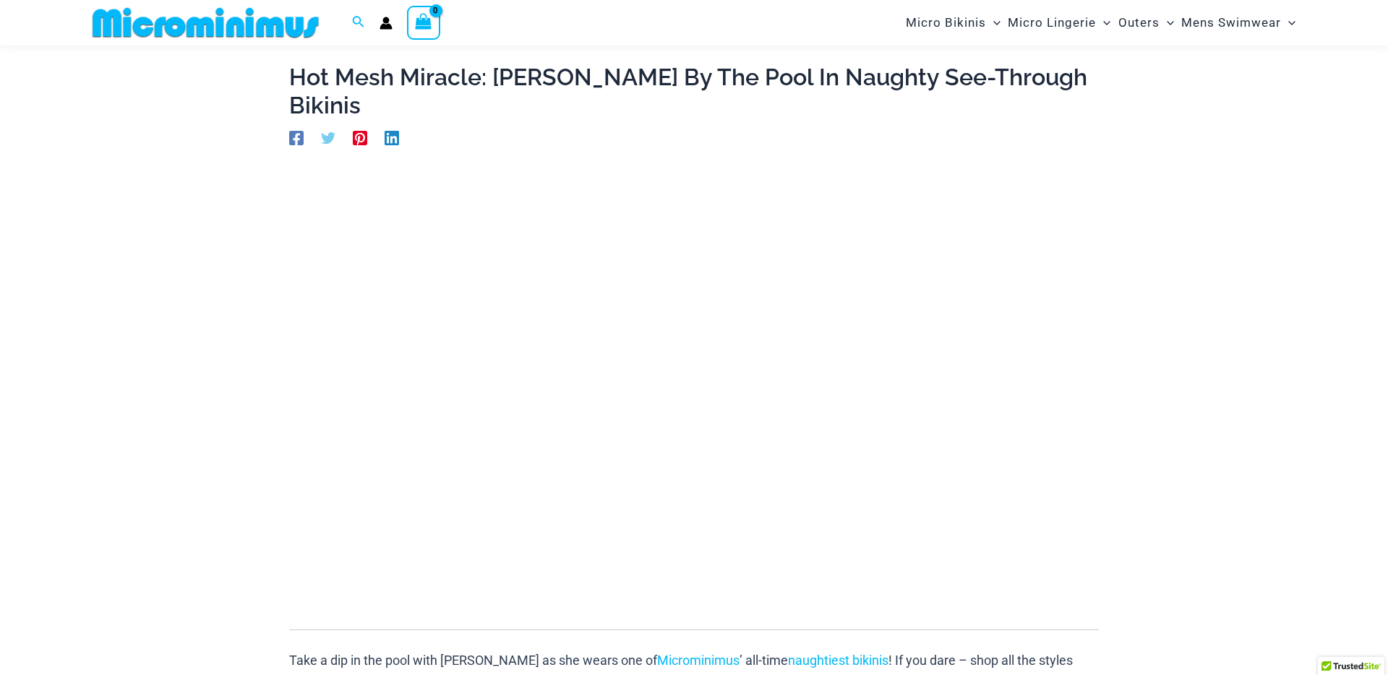
scroll to position [100, 0]
